Goal: Book appointment/travel/reservation

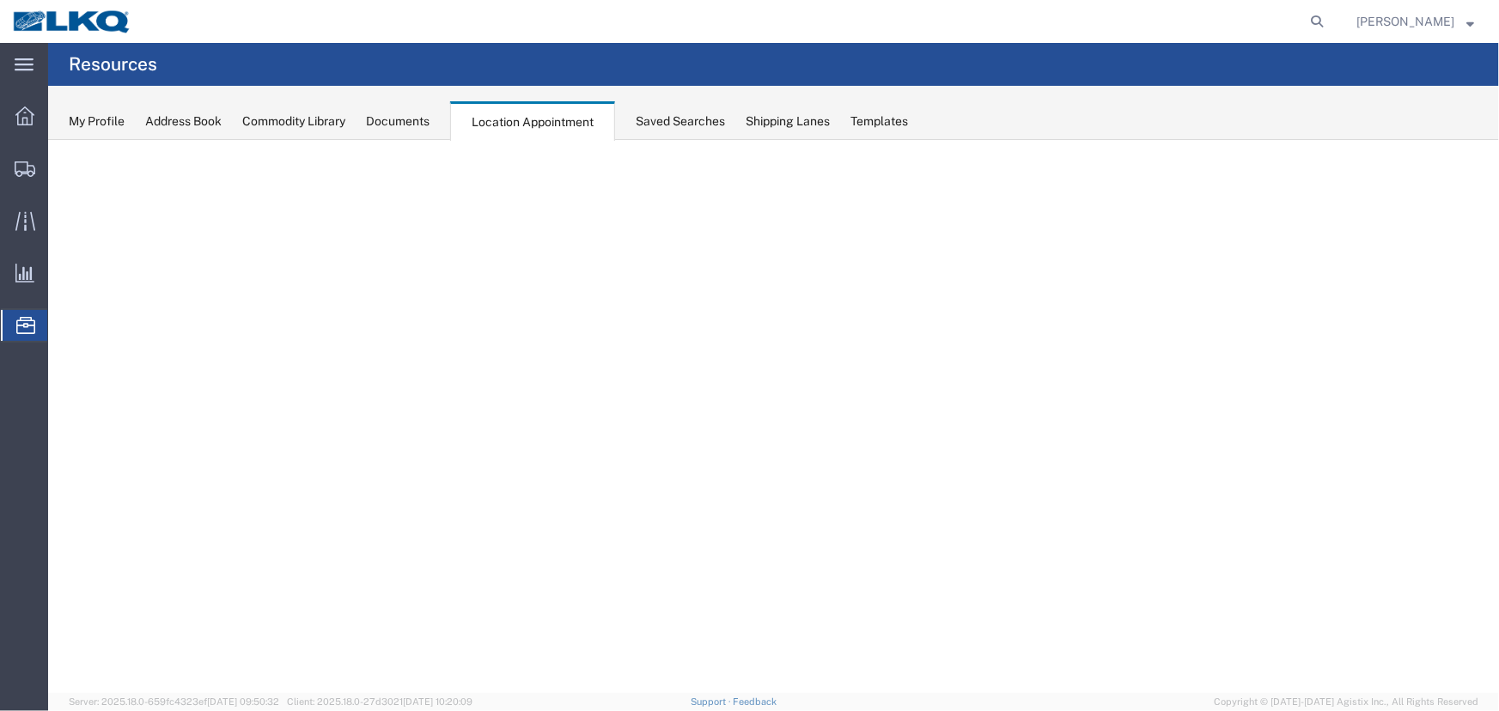
select select "27634"
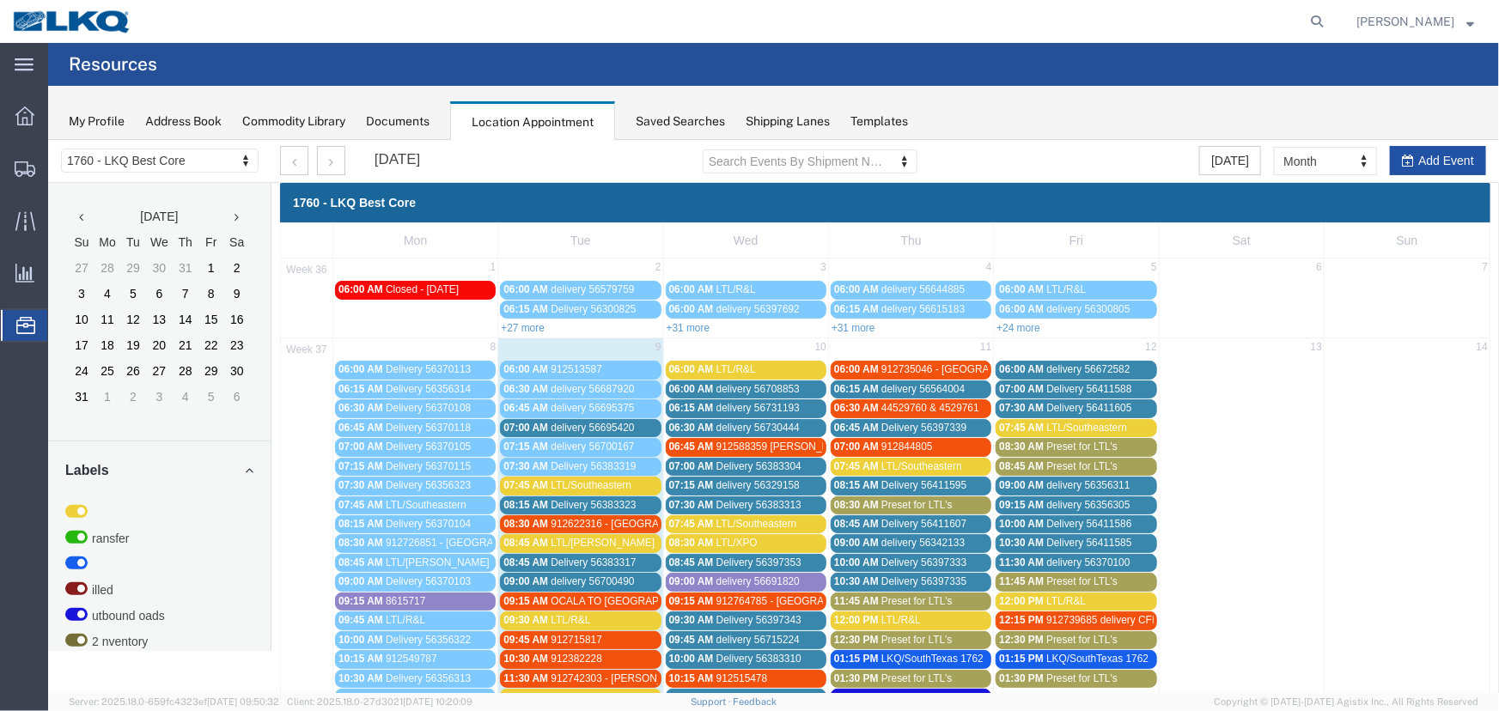
drag, startPoint x: 1430, startPoint y: 163, endPoint x: 1002, endPoint y: 139, distance: 428.5
click at [1430, 163] on button "Add Event" at bounding box center [1437, 159] width 96 height 29
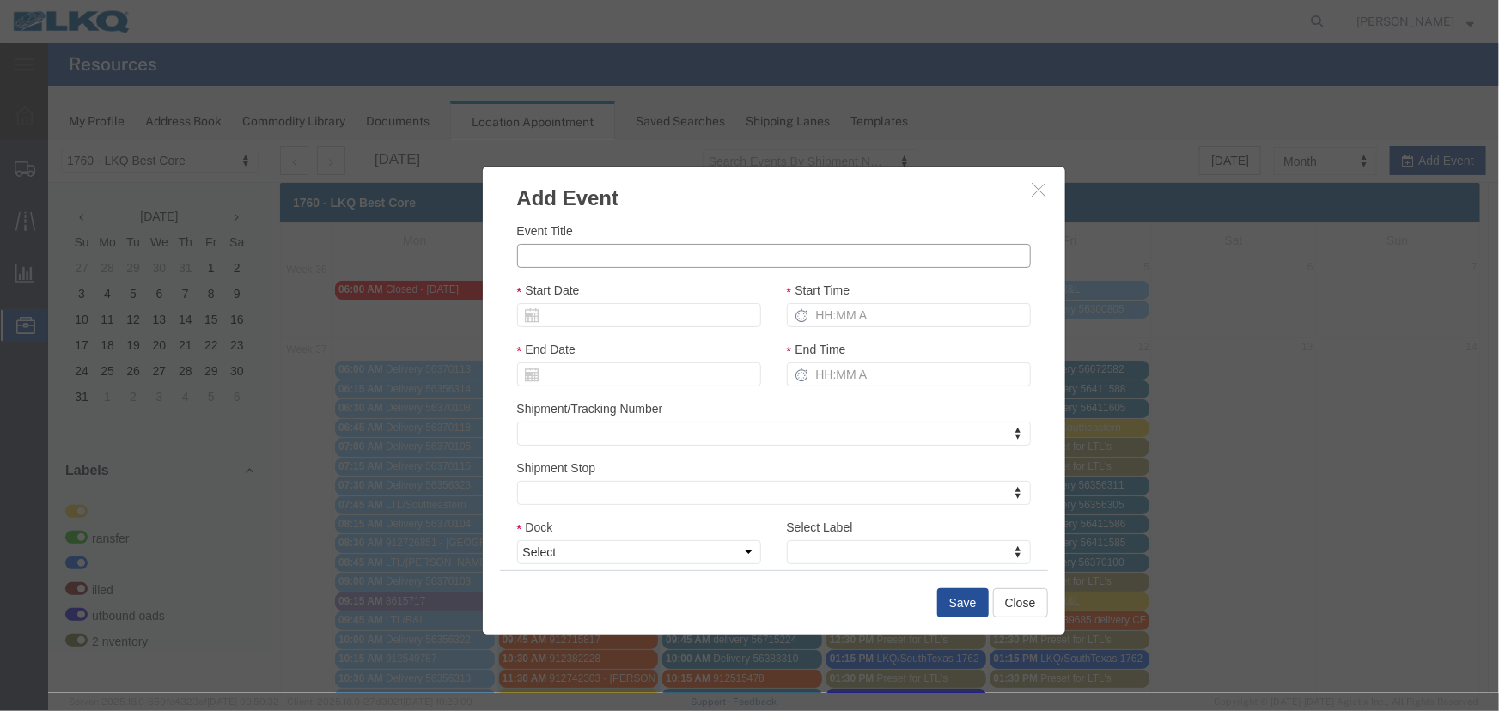
click at [600, 251] on input "Event Title" at bounding box center [773, 255] width 514 height 24
type input "NAPA"
click at [645, 315] on input "Start Date" at bounding box center [638, 314] width 244 height 24
drag, startPoint x: 631, startPoint y: 420, endPoint x: 738, endPoint y: 357, distance: 123.6
click at [636, 417] on td "11" at bounding box center [632, 422] width 26 height 26
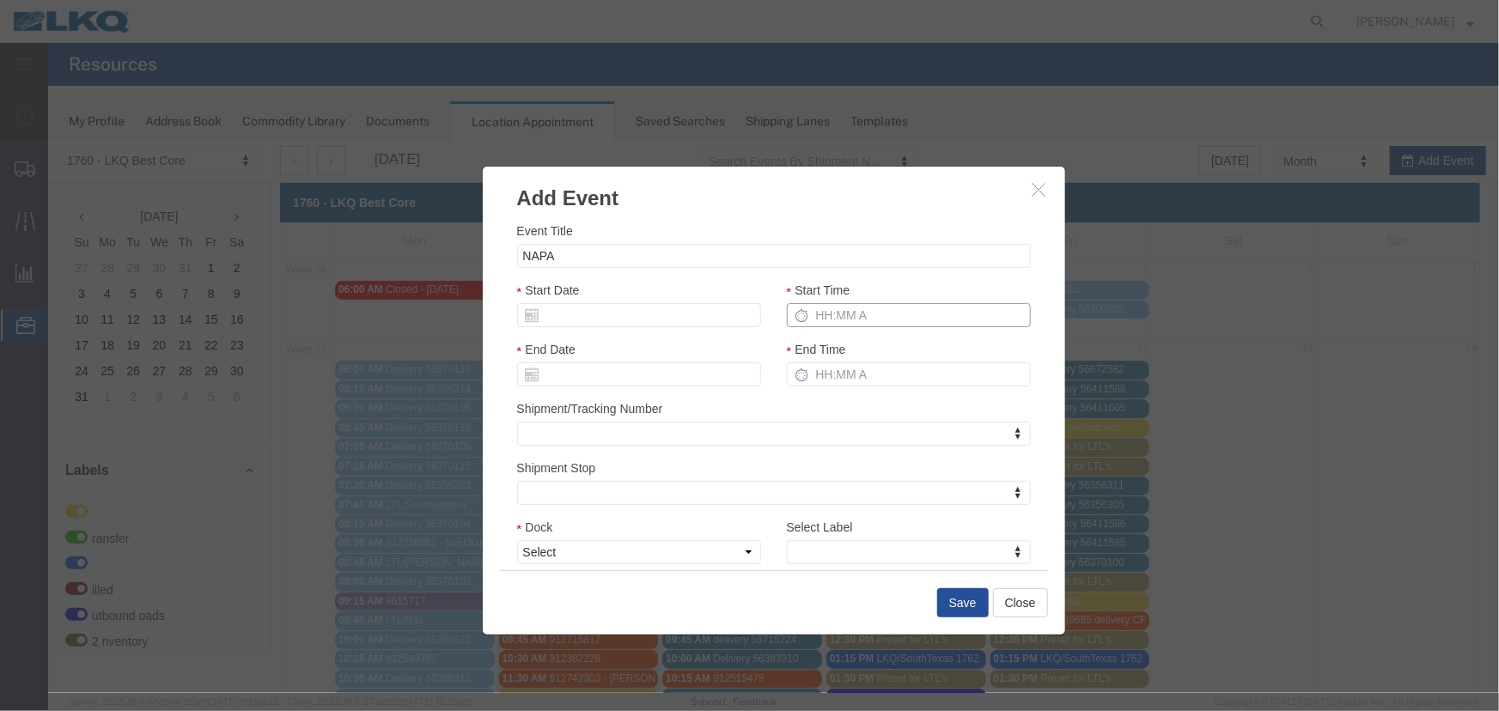
click at [852, 316] on input "Start Time" at bounding box center [908, 314] width 244 height 24
type input "715"
click at [555, 552] on select "Select 1760 - LKQ Best Core 1760 - Outbound Loads" at bounding box center [638, 551] width 244 height 24
select select "1"
click at [516, 539] on select "Select 1760 - LKQ Best Core 1760 - Outbound Loads" at bounding box center [638, 551] width 244 height 24
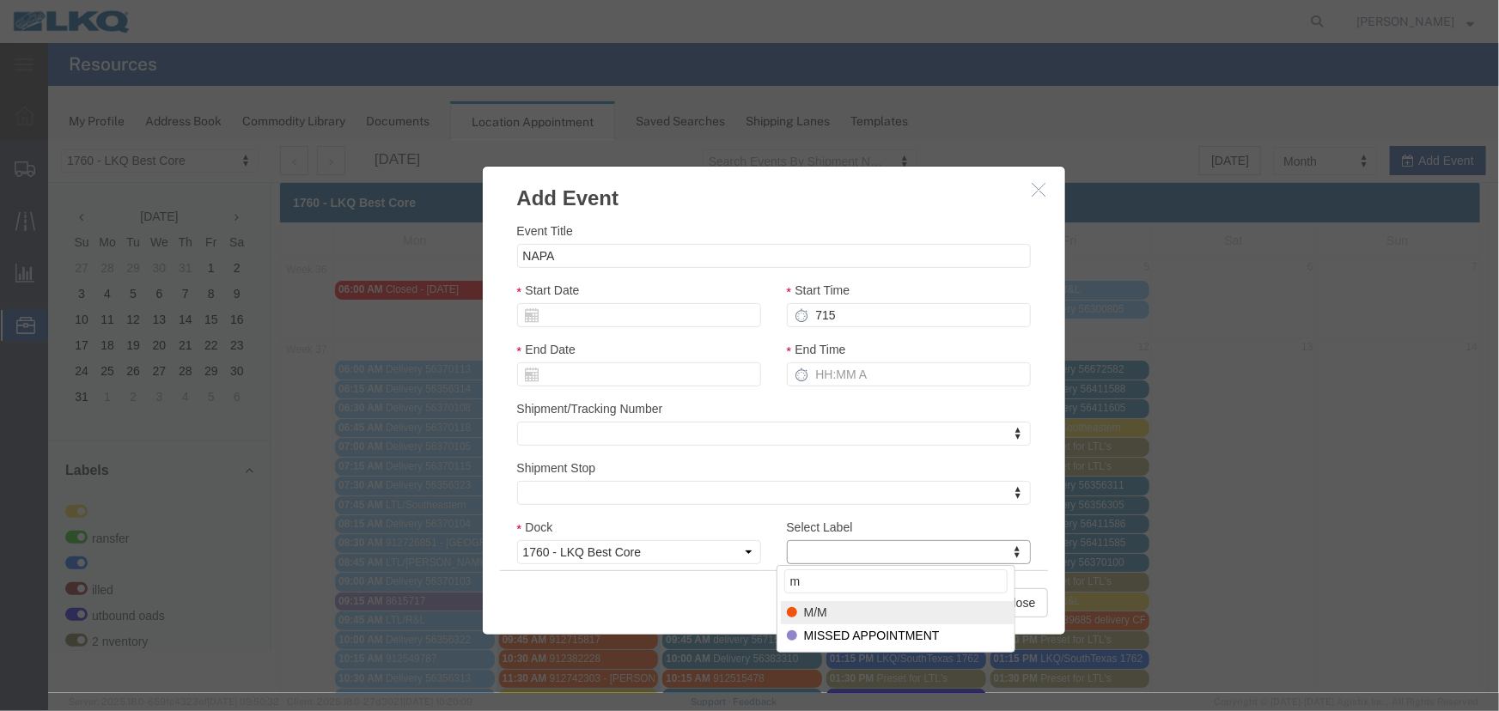
type input "m"
select select "24"
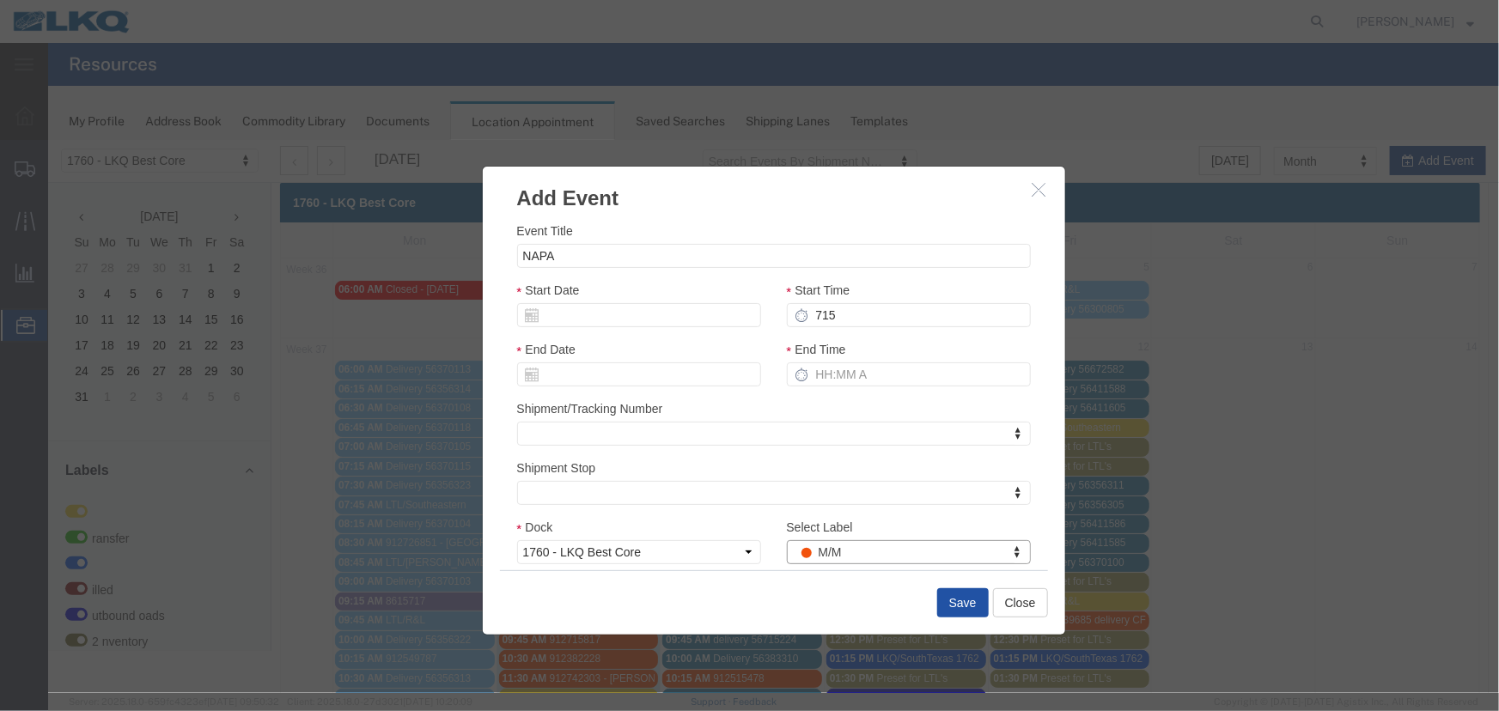
click at [952, 609] on button "Save" at bounding box center [962, 602] width 52 height 29
